Goal: Task Accomplishment & Management: Manage account settings

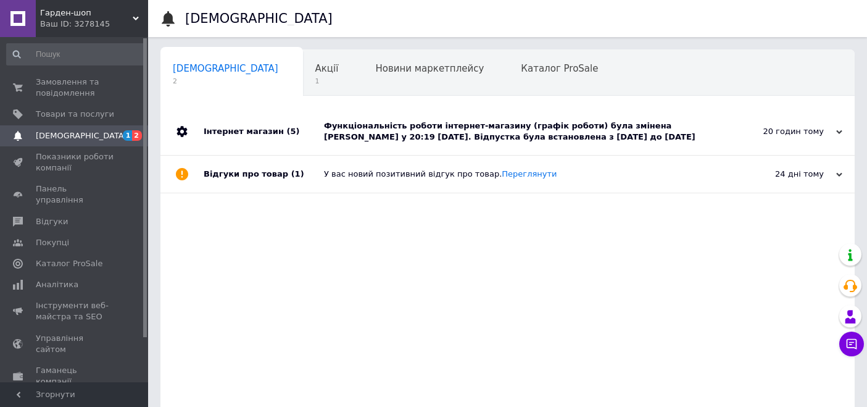
click at [67, 86] on span "Замовлення та повідомлення" at bounding box center [75, 87] width 78 height 22
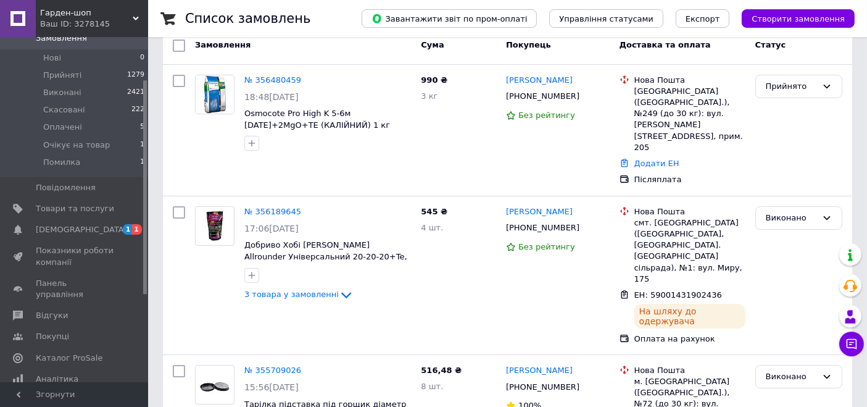
scroll to position [68, 0]
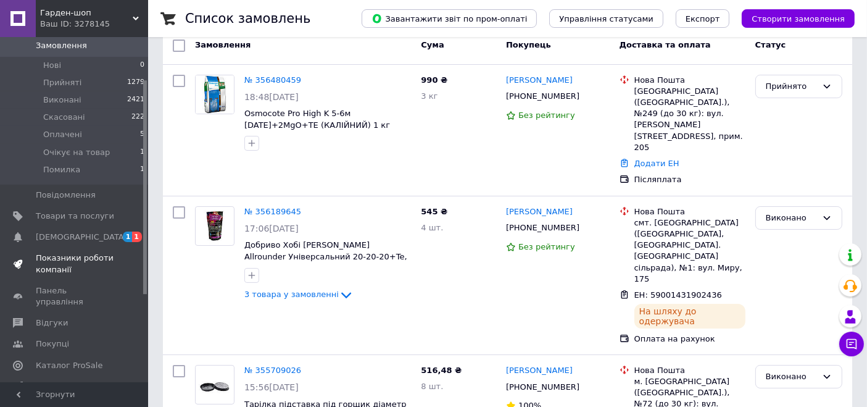
click at [81, 252] on span "Показники роботи компанії" at bounding box center [75, 263] width 78 height 22
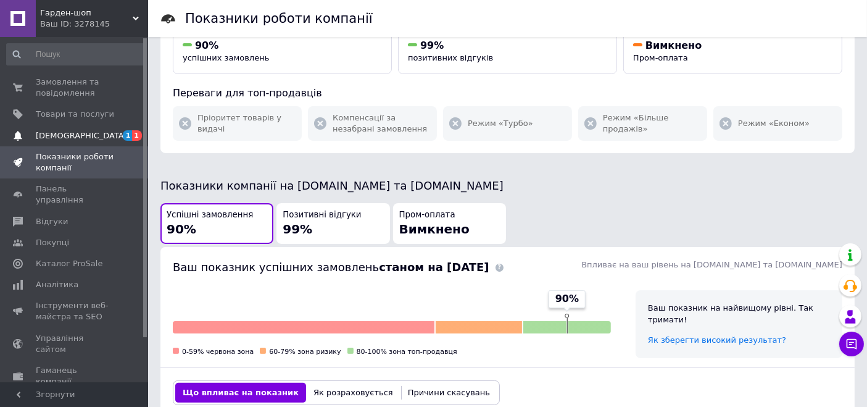
click at [39, 82] on span "Замовлення та повідомлення" at bounding box center [75, 87] width 78 height 22
